Goal: Transaction & Acquisition: Purchase product/service

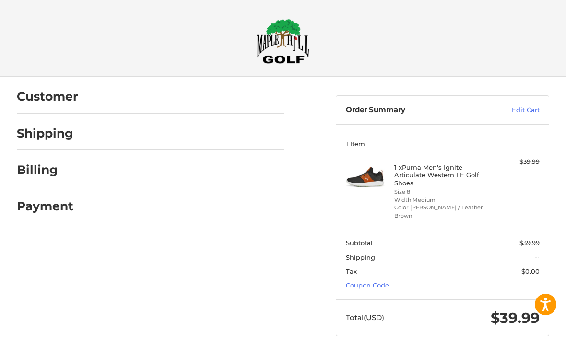
scroll to position [1, 0]
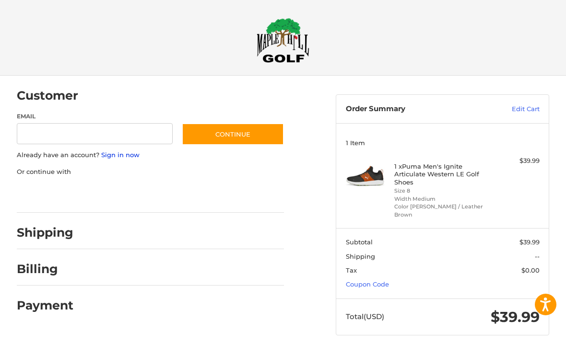
click at [117, 154] on link "Sign in now" at bounding box center [120, 155] width 38 height 8
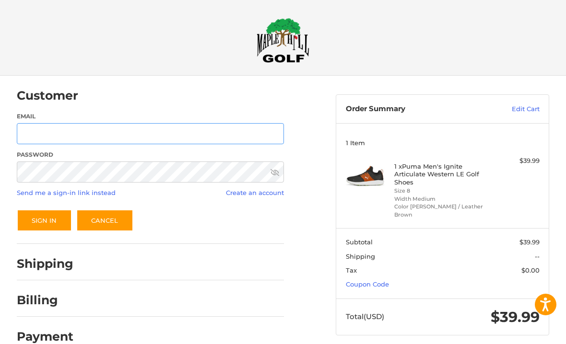
click at [217, 133] on input "Email" at bounding box center [150, 134] width 267 height 22
type input "**********"
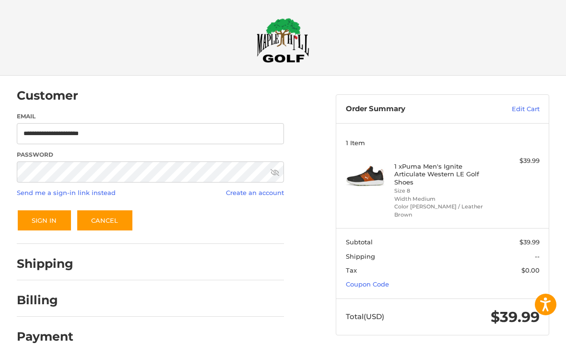
click at [44, 220] on button "Sign In" at bounding box center [44, 220] width 55 height 22
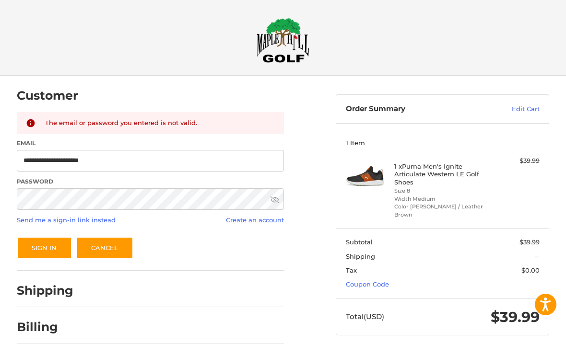
click at [274, 201] on icon at bounding box center [274, 200] width 9 height 9
click at [48, 247] on button "Sign In" at bounding box center [44, 248] width 55 height 22
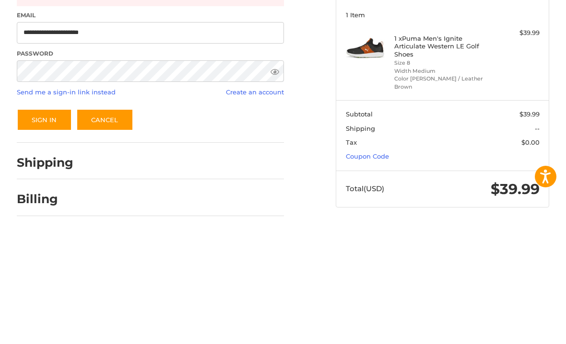
click at [57, 237] on button "Sign In" at bounding box center [44, 248] width 55 height 22
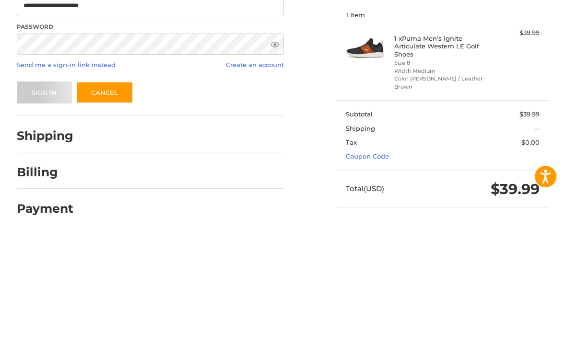
scroll to position [20, 0]
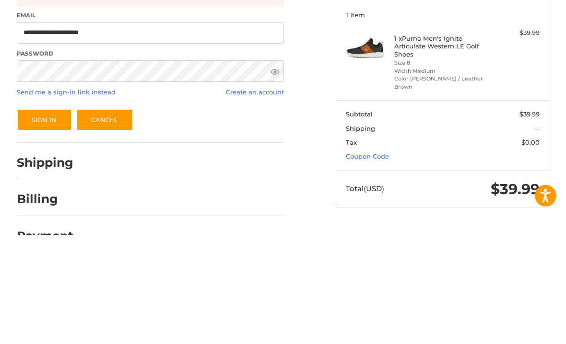
click at [53, 218] on button "Sign In" at bounding box center [44, 229] width 55 height 22
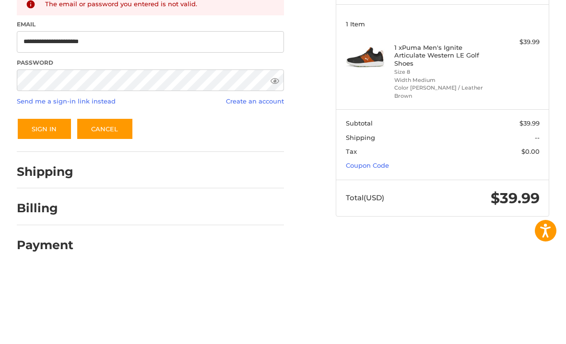
click at [54, 192] on button "Sign In" at bounding box center [44, 203] width 55 height 22
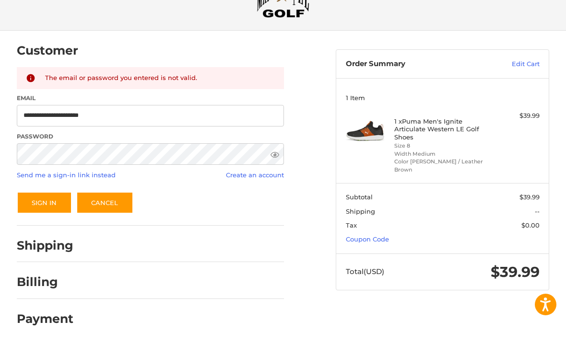
click at [261, 174] on link "Create an account" at bounding box center [255, 175] width 58 height 8
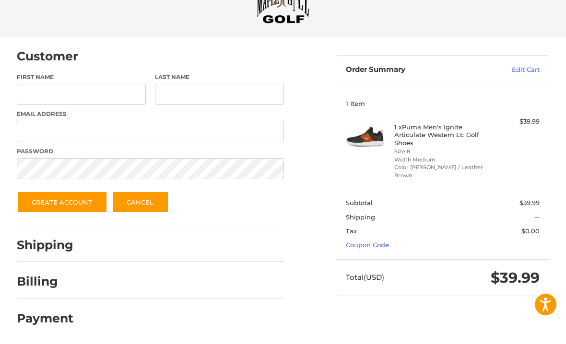
scroll to position [41, 0]
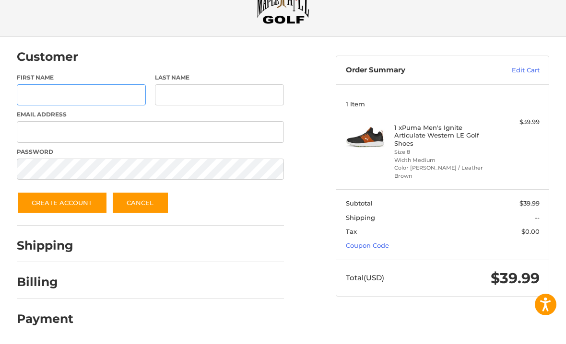
click at [126, 95] on input "First Name" at bounding box center [81, 95] width 129 height 22
type input "*"
type input "*******"
type input "**********"
click at [144, 92] on input "*******" at bounding box center [81, 95] width 129 height 22
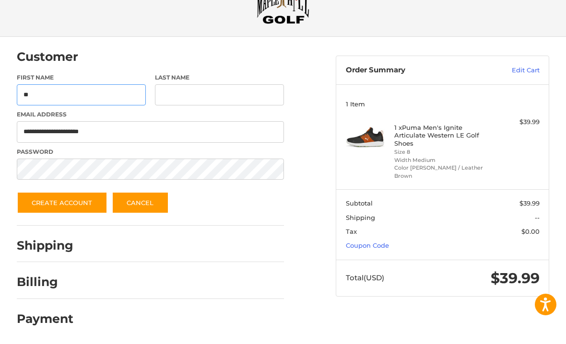
type input "*"
type input "****"
click at [220, 94] on input "Last Name" at bounding box center [219, 95] width 129 height 22
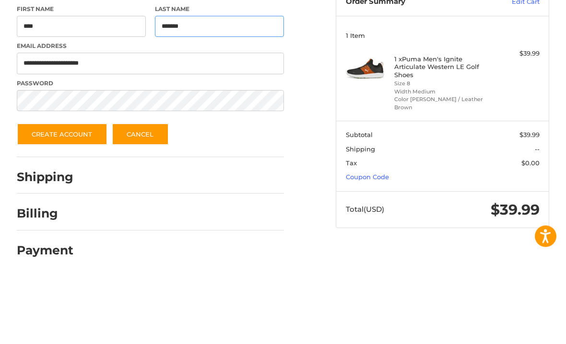
type input "*******"
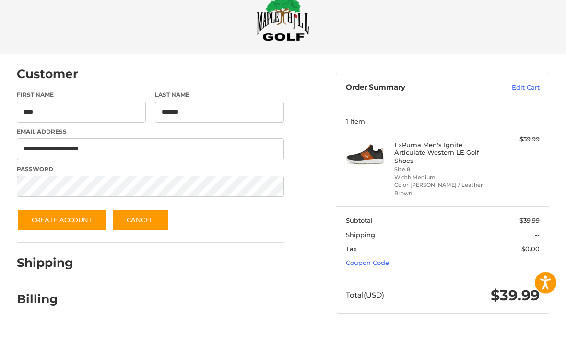
scroll to position [0, 0]
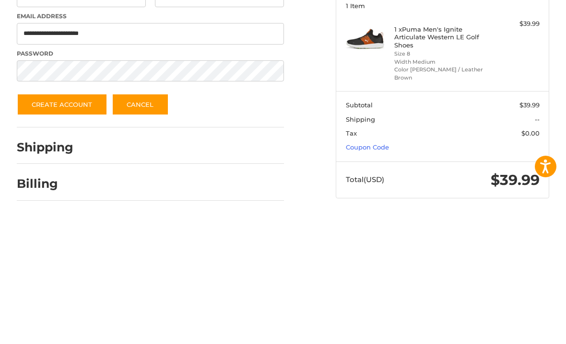
click at [86, 232] on button "Create Account" at bounding box center [62, 243] width 91 height 22
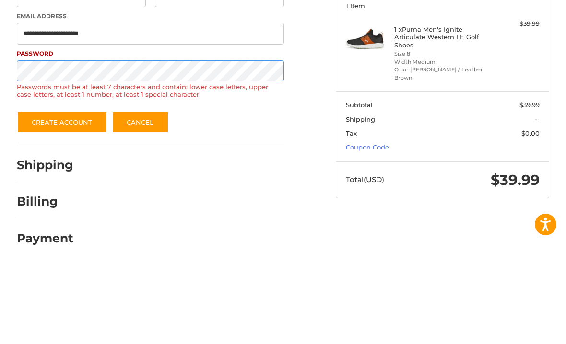
scroll to position [41, 0]
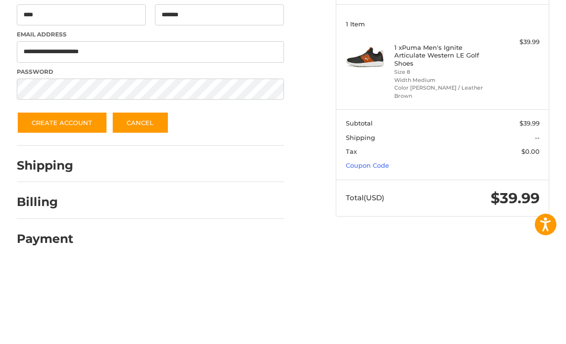
click at [88, 192] on button "Create Account" at bounding box center [62, 203] width 91 height 22
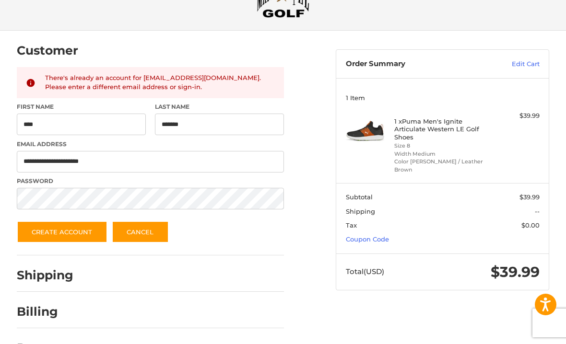
scroll to position [48, 0]
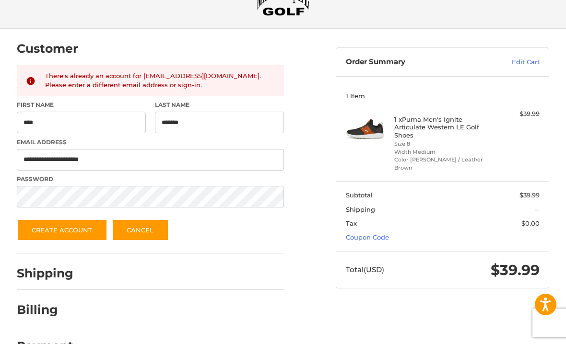
click at [140, 234] on link "Cancel" at bounding box center [140, 230] width 57 height 22
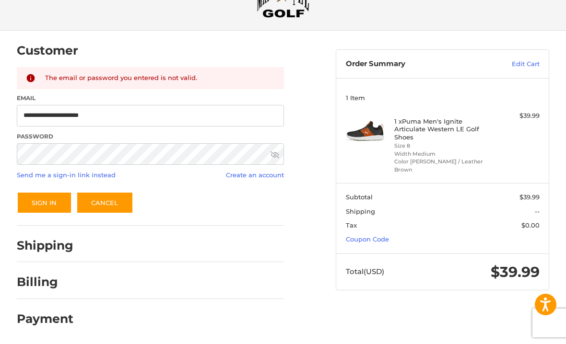
scroll to position [19, 0]
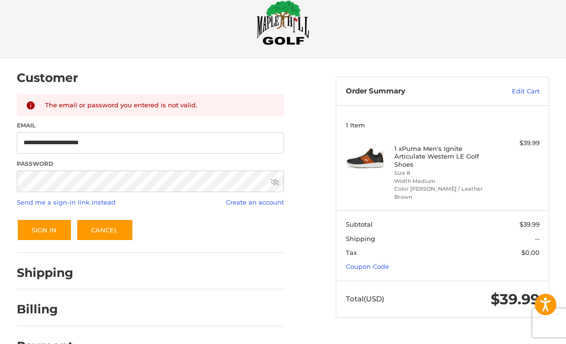
click at [90, 201] on link "Send me a sign-in link instead" at bounding box center [66, 202] width 99 height 8
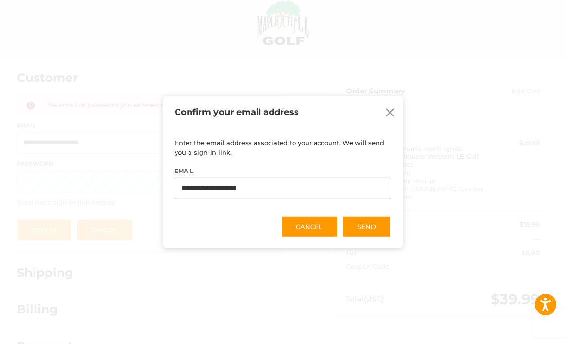
click at [375, 237] on button "Send" at bounding box center [366, 226] width 49 height 22
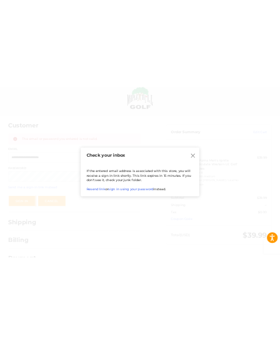
scroll to position [0, 0]
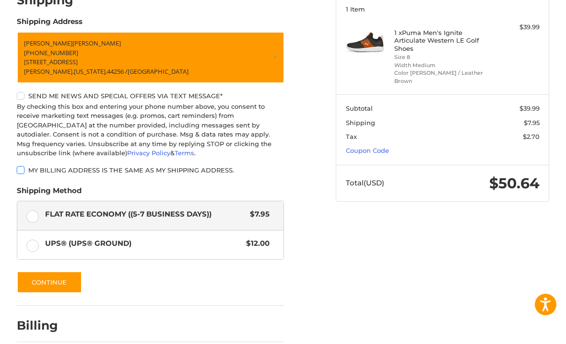
scroll to position [150, 0]
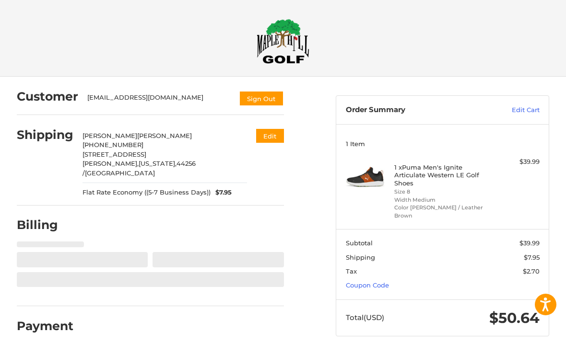
select select "**"
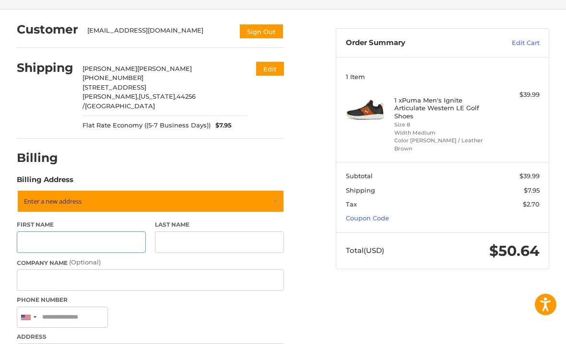
scroll to position [61, 0]
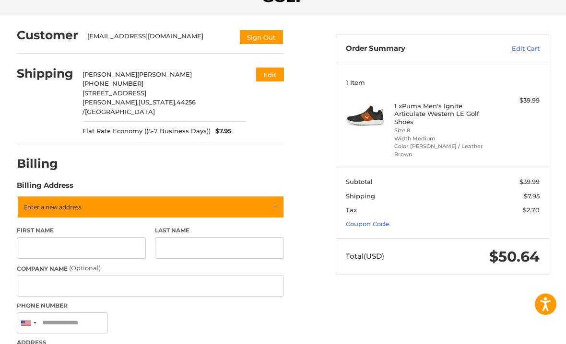
click at [270, 74] on button "Edit" at bounding box center [270, 75] width 28 height 14
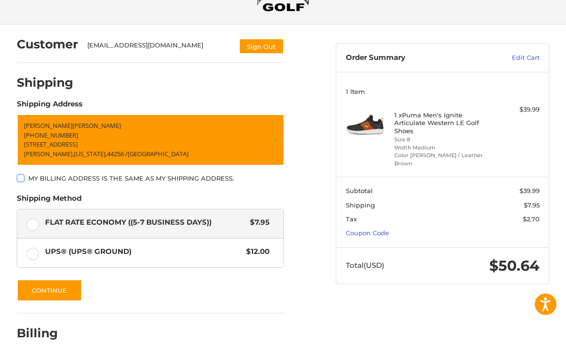
scroll to position [52, 0]
click at [244, 85] on div at bounding box center [182, 85] width 201 height 12
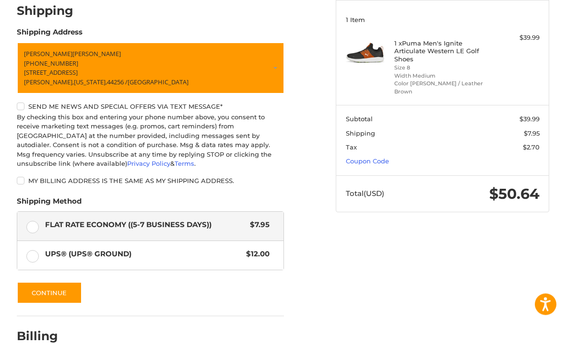
scroll to position [150, 0]
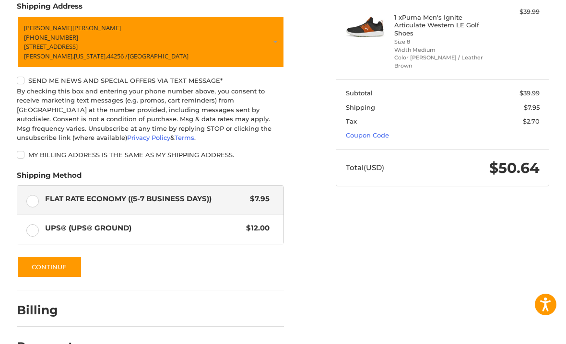
click at [60, 272] on button "Continue" at bounding box center [49, 267] width 65 height 22
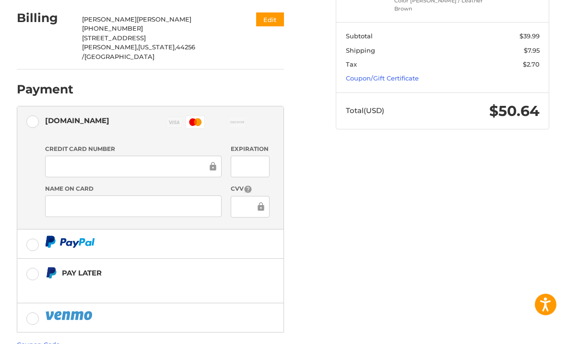
scroll to position [225, 0]
